Goal: Transaction & Acquisition: Purchase product/service

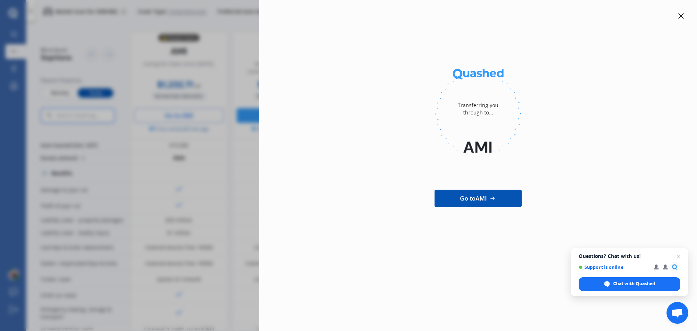
click at [679, 17] on icon at bounding box center [681, 16] width 6 height 6
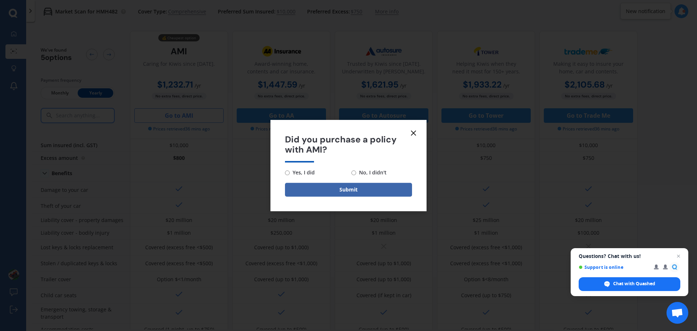
click at [374, 34] on div "Did you purchase a policy with AMI? Yes, I did No, I didn't Submit" at bounding box center [348, 165] width 697 height 331
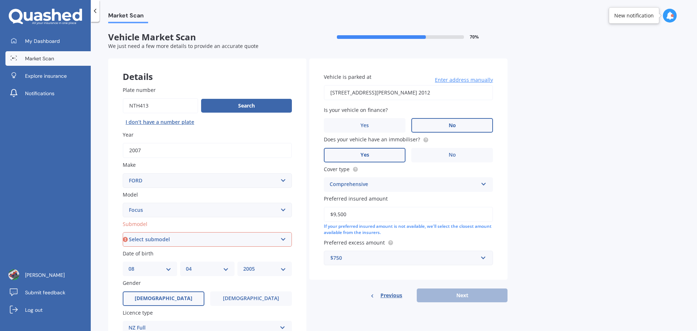
select select "FORD"
select select "FOCUS"
select select "08"
select select "04"
select select "2005"
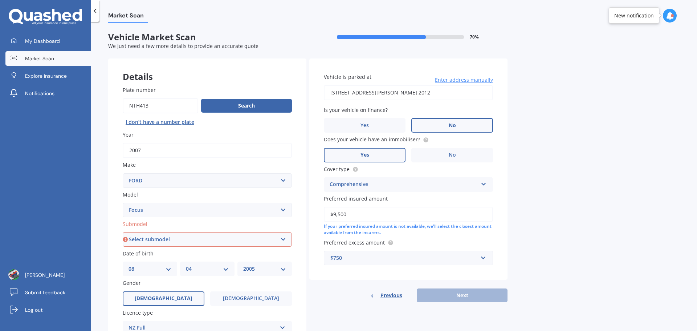
click at [232, 235] on select "Select submodel (All other) 1.8 TDCi Turbo Diesel Wagon 2.0 Petrol Wagon Ambien…" at bounding box center [207, 239] width 169 height 15
select select "XR5 TURBO"
click at [123, 232] on select "Select submodel (All other) 1.8 TDCi Turbo Diesel Wagon 2.0 Petrol Wagon Ambien…" at bounding box center [207, 239] width 169 height 15
click at [439, 299] on button "Next" at bounding box center [462, 295] width 91 height 14
select select "08"
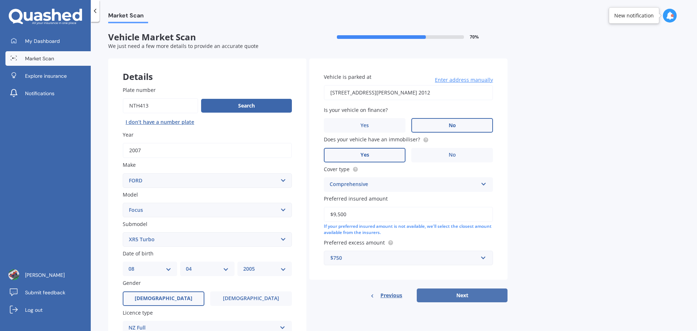
select select "04"
select select "2005"
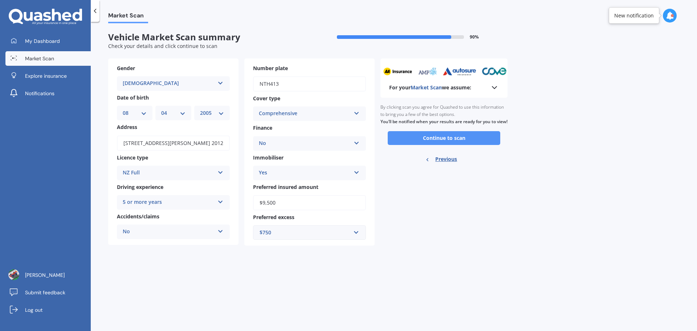
click at [429, 145] on button "Continue to scan" at bounding box center [444, 138] width 113 height 14
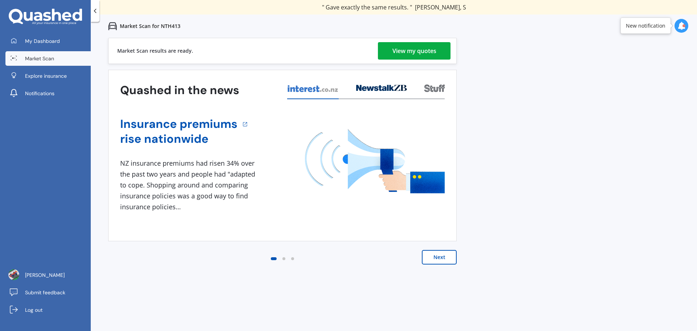
click at [415, 52] on div "View my quotes" at bounding box center [414, 50] width 44 height 17
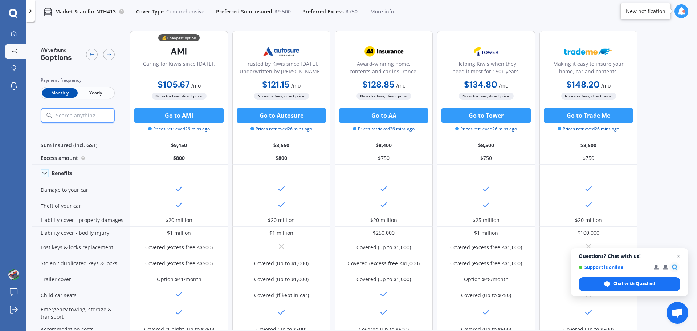
click at [111, 93] on span "Yearly" at bounding box center [96, 92] width 36 height 9
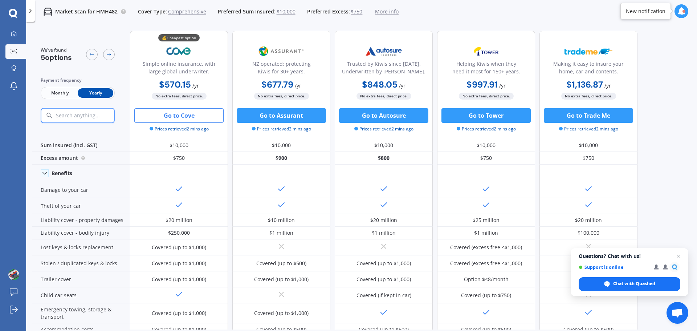
click at [106, 10] on p "Market Scan for HMH482" at bounding box center [86, 11] width 62 height 7
click at [106, 9] on p "Market Scan for HMH482" at bounding box center [86, 11] width 62 height 7
